Goal: Task Accomplishment & Management: Manage account settings

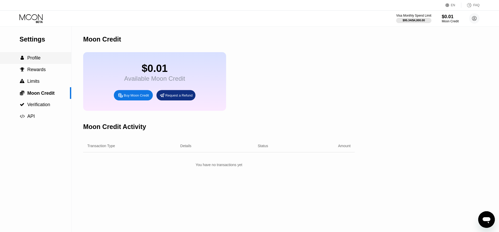
click at [34, 62] on div " Profile" at bounding box center [35, 58] width 71 height 12
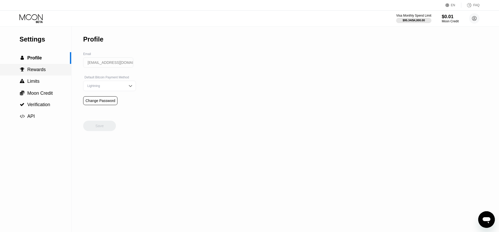
click at [36, 71] on span "Rewards" at bounding box center [36, 69] width 18 height 5
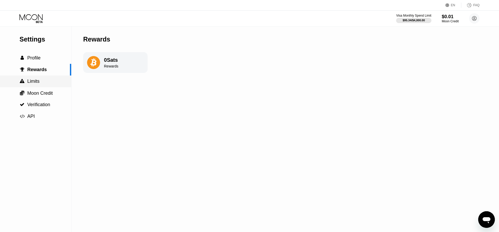
click at [37, 80] on span "Limits" at bounding box center [33, 81] width 12 height 5
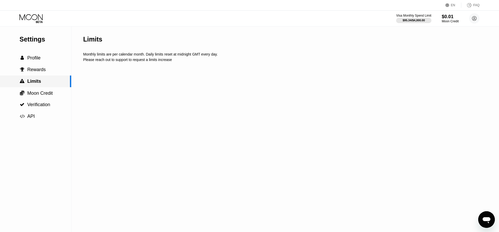
drag, startPoint x: 37, startPoint y: 90, endPoint x: 38, endPoint y: 81, distance: 9.1
click at [37, 90] on div " Moon Credit" at bounding box center [35, 93] width 71 height 12
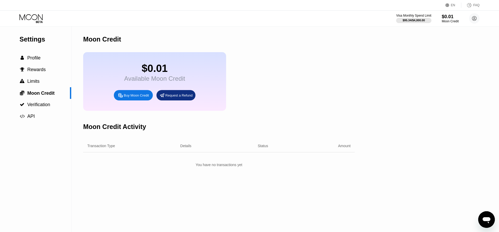
click at [40, 18] on icon at bounding box center [31, 18] width 24 height 9
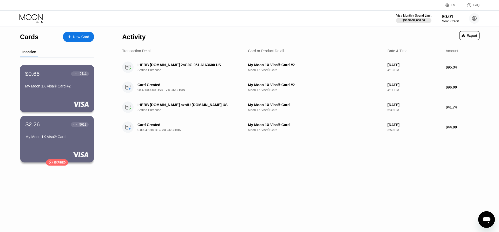
click at [61, 80] on div "$0.66 ● ● ● ● 9411 My Moon 1X Visa® Card #2" at bounding box center [57, 80] width 64 height 20
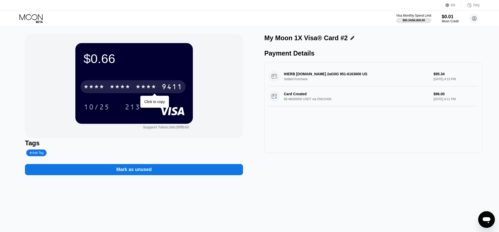
click at [165, 86] on div "9411" at bounding box center [172, 87] width 21 height 8
